Goal: Check status: Check status

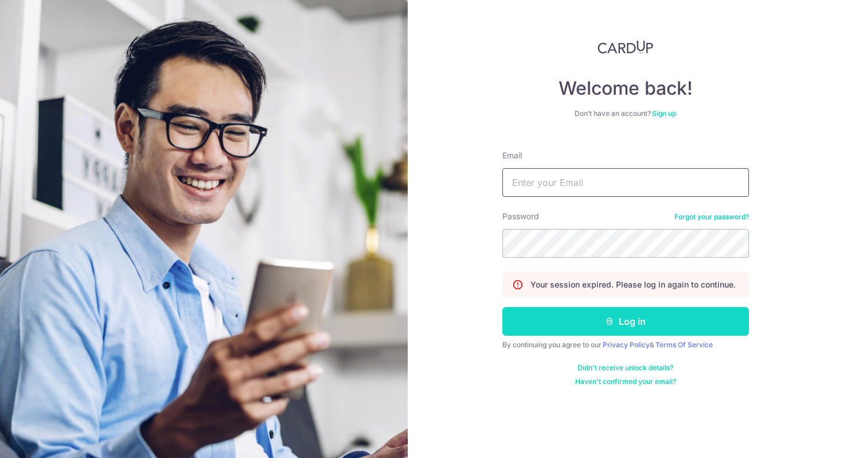
type input "[EMAIL_ADDRESS][DOMAIN_NAME]"
click at [563, 315] on button "Log in" at bounding box center [625, 321] width 247 height 29
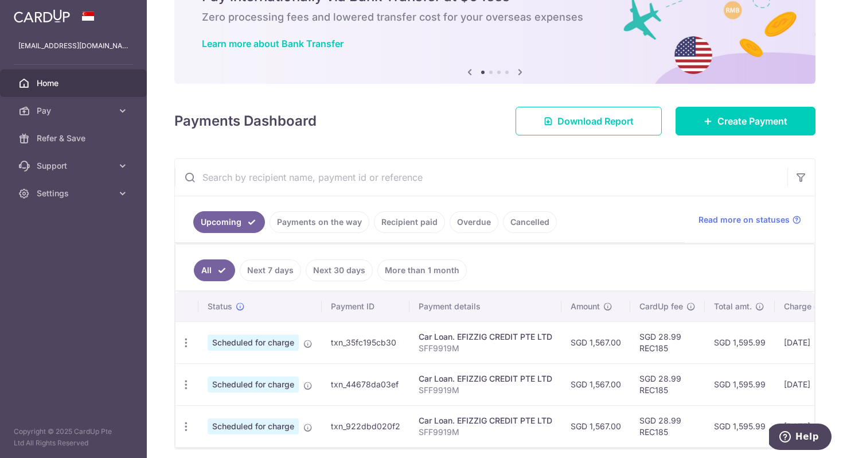
scroll to position [111, 0]
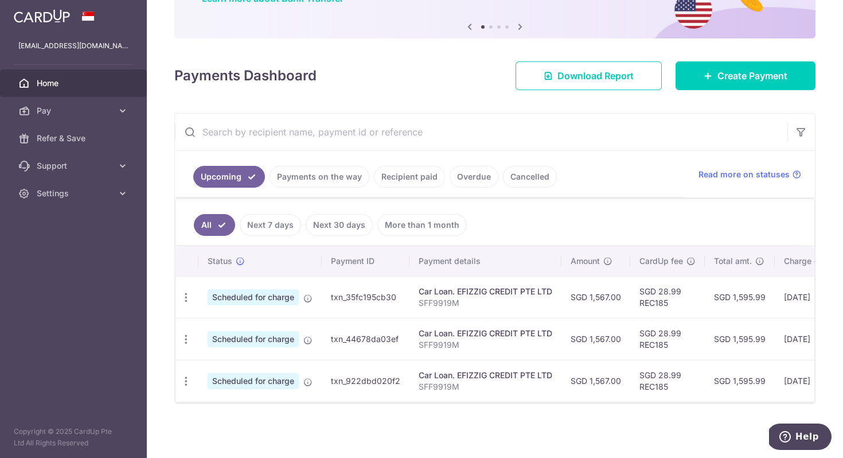
click at [411, 172] on link "Recipient paid" at bounding box center [409, 177] width 71 height 22
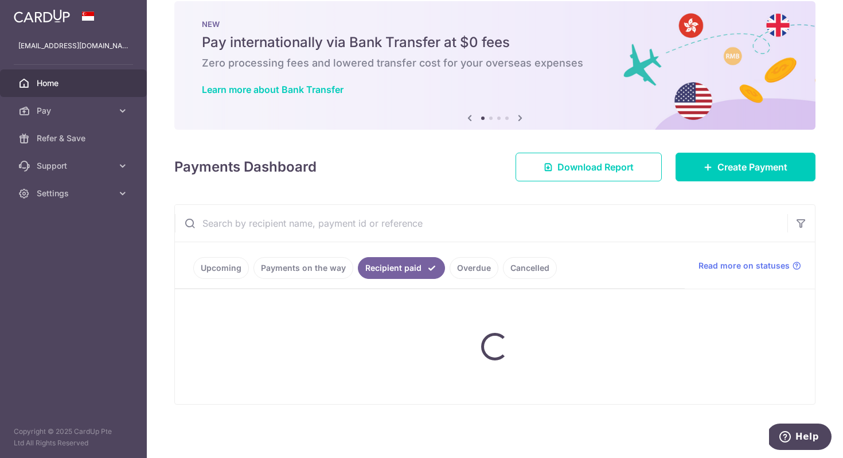
scroll to position [66, 0]
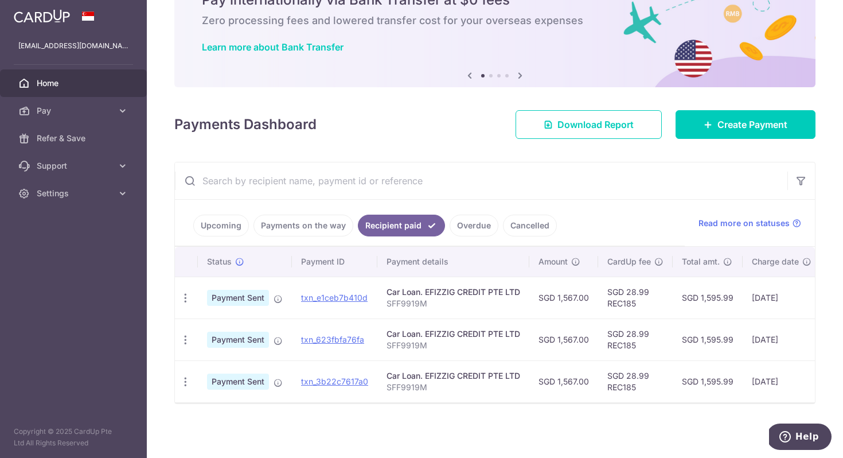
click at [305, 215] on link "Payments on the way" at bounding box center [304, 226] width 100 height 22
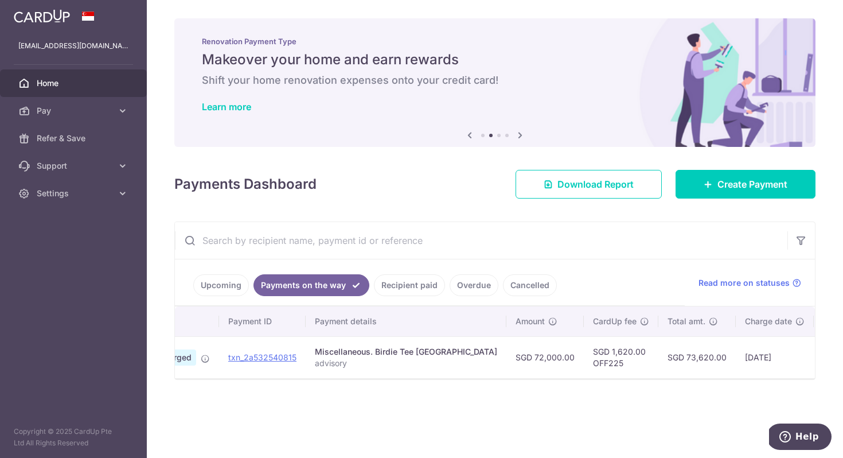
scroll to position [0, 0]
